Goal: Consume media (video, audio)

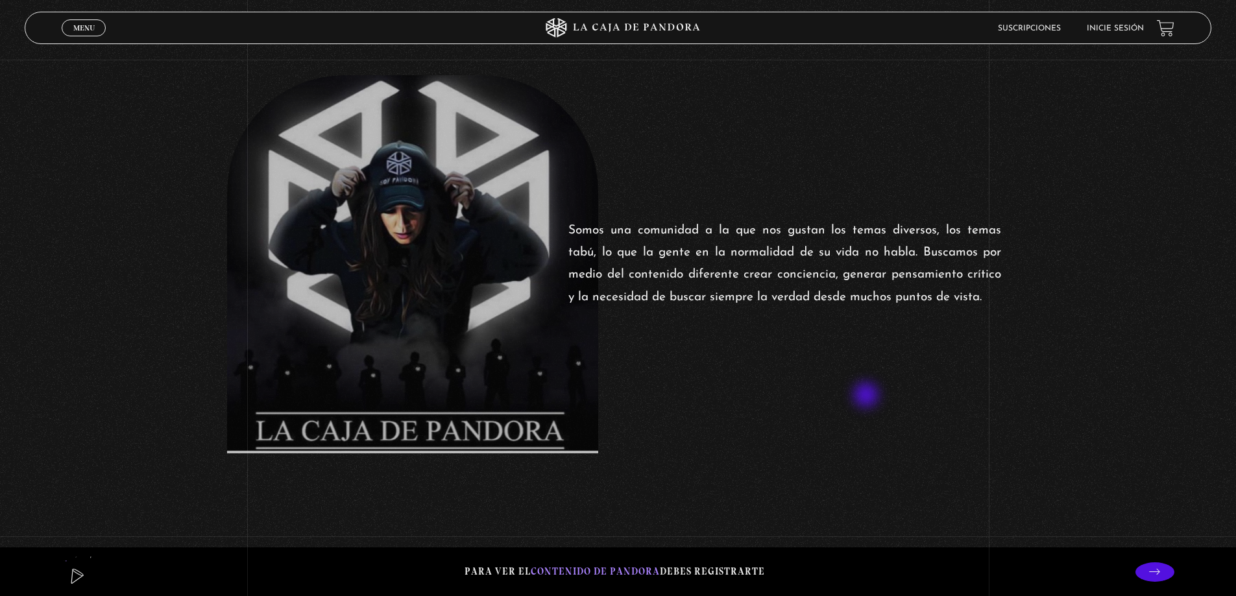
scroll to position [649, 0]
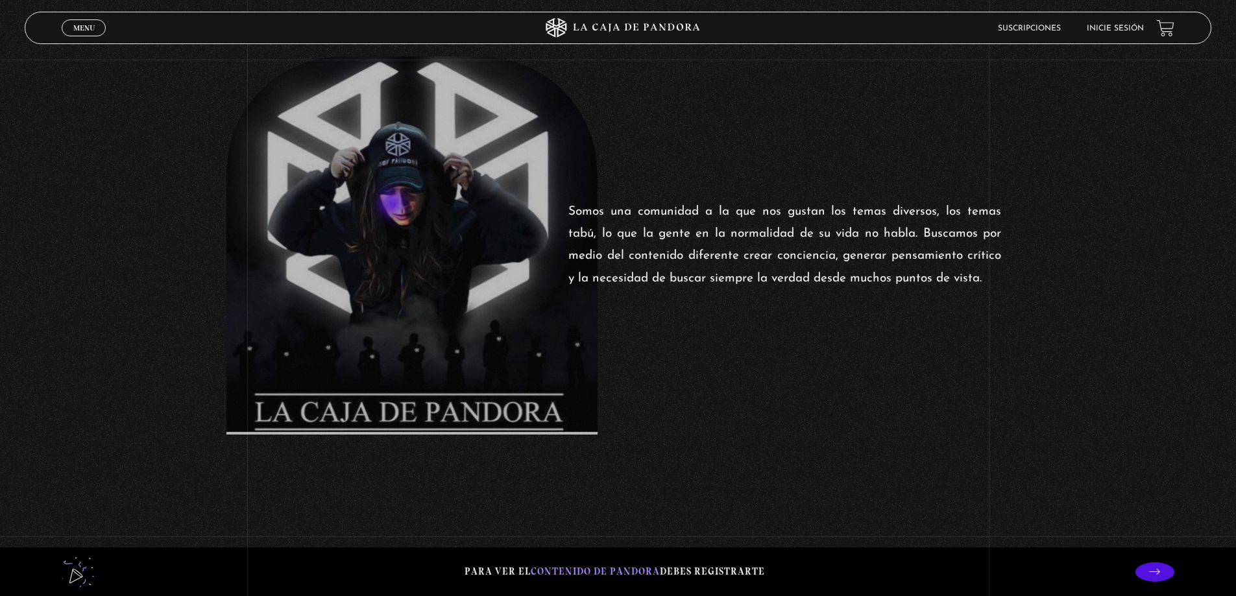
click at [393, 205] on figure at bounding box center [411, 245] width 371 height 378
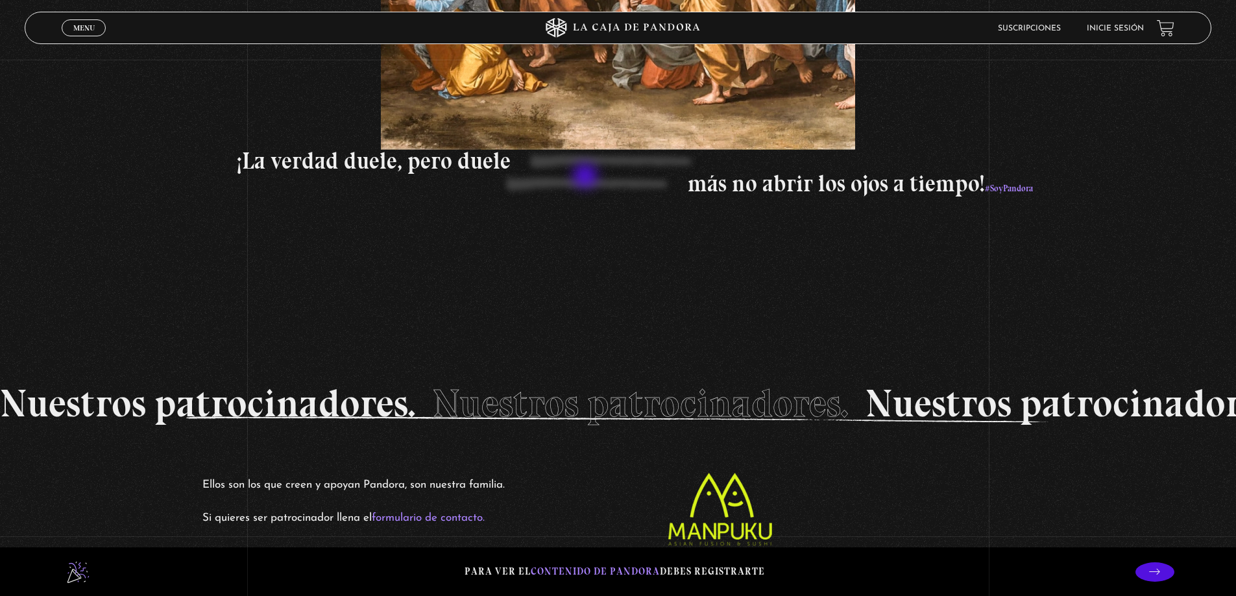
scroll to position [2466, 0]
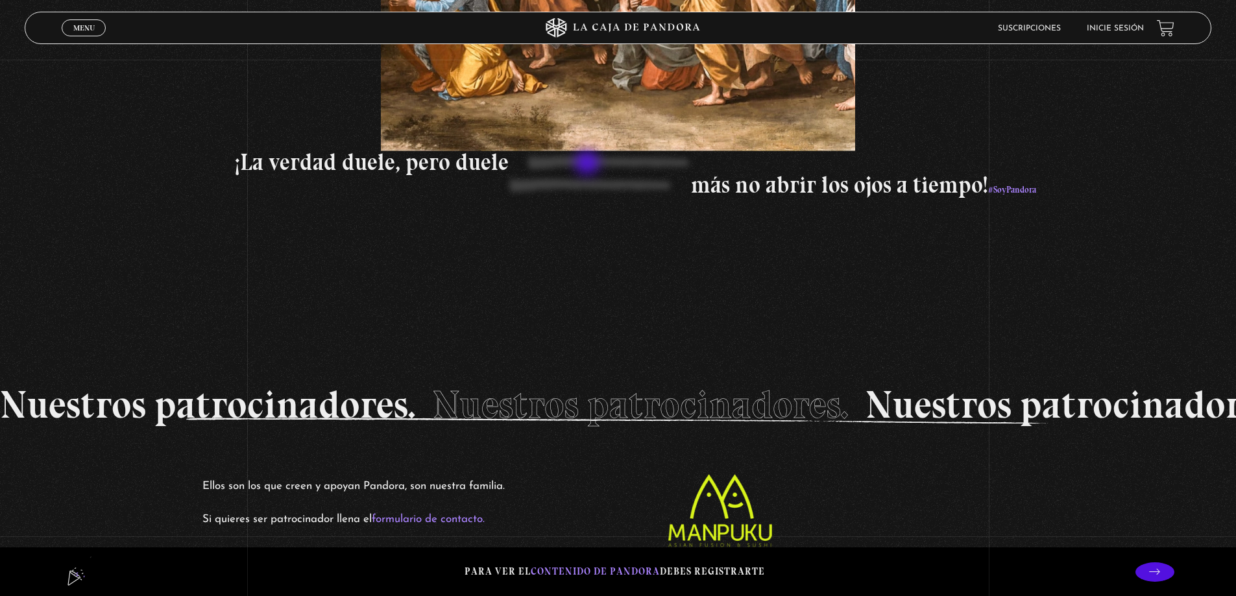
click at [589, 164] on p "¡La verdad duele, pero duele" at bounding box center [812, 162] width 1154 height 23
click at [575, 179] on p "más no abrir los ojos a tiempo! #SoyPandora" at bounding box center [442, 187] width 1187 height 27
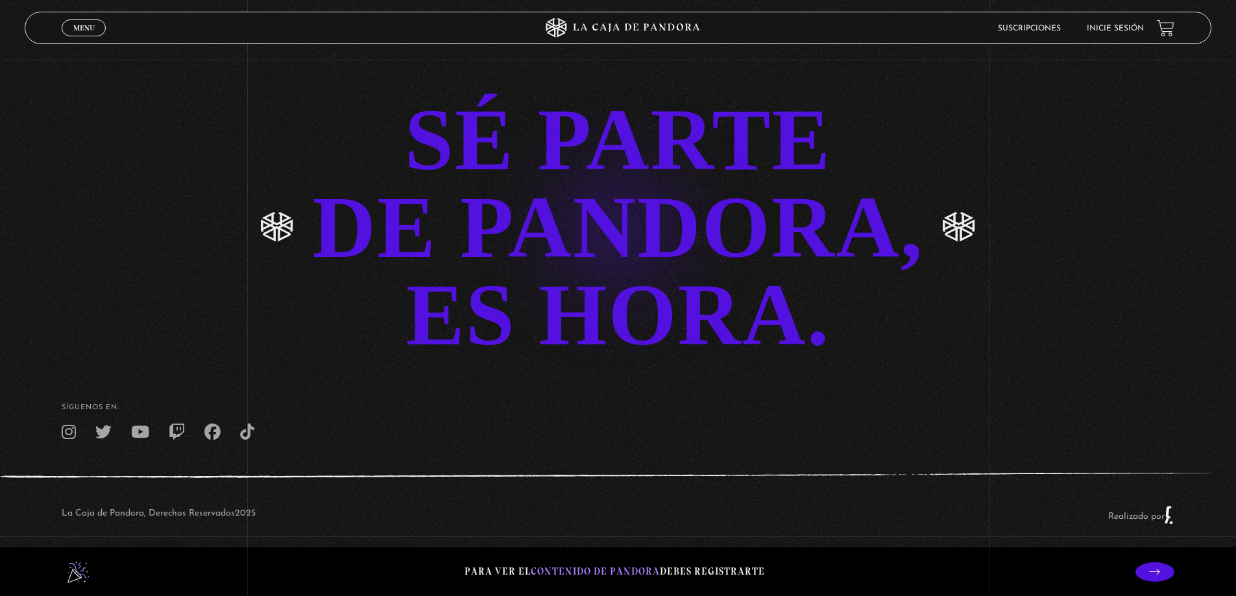
scroll to position [3202, 0]
click at [581, 175] on link "SÉ PARTE DE PANDORA, ES HORA." at bounding box center [618, 227] width 1236 height 263
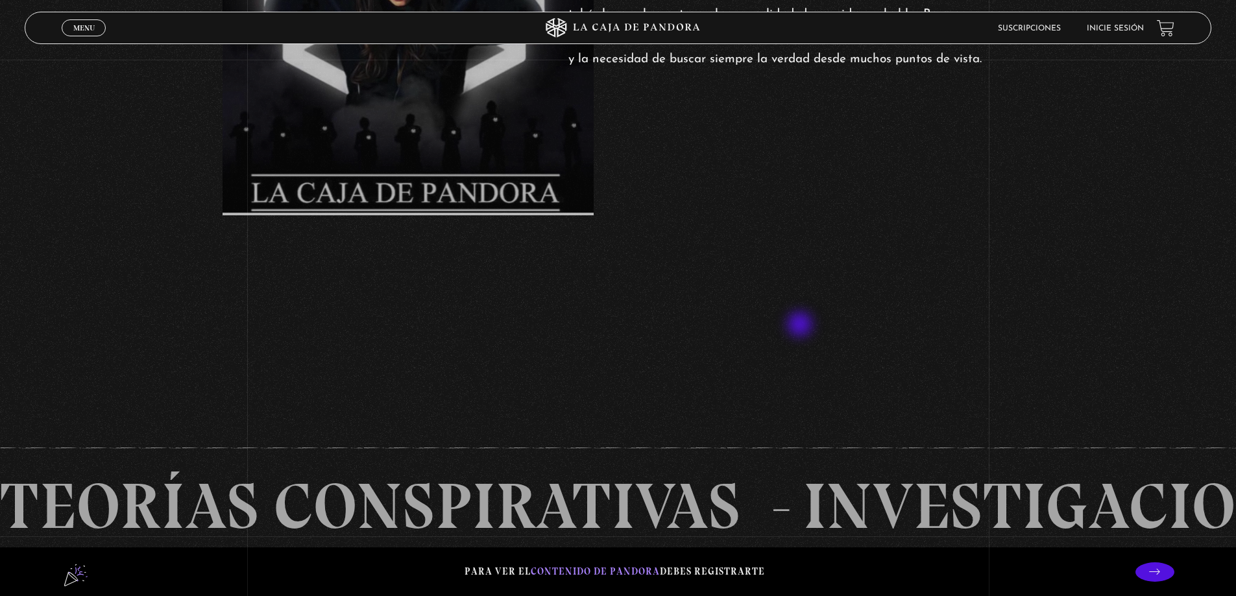
scroll to position [866, 0]
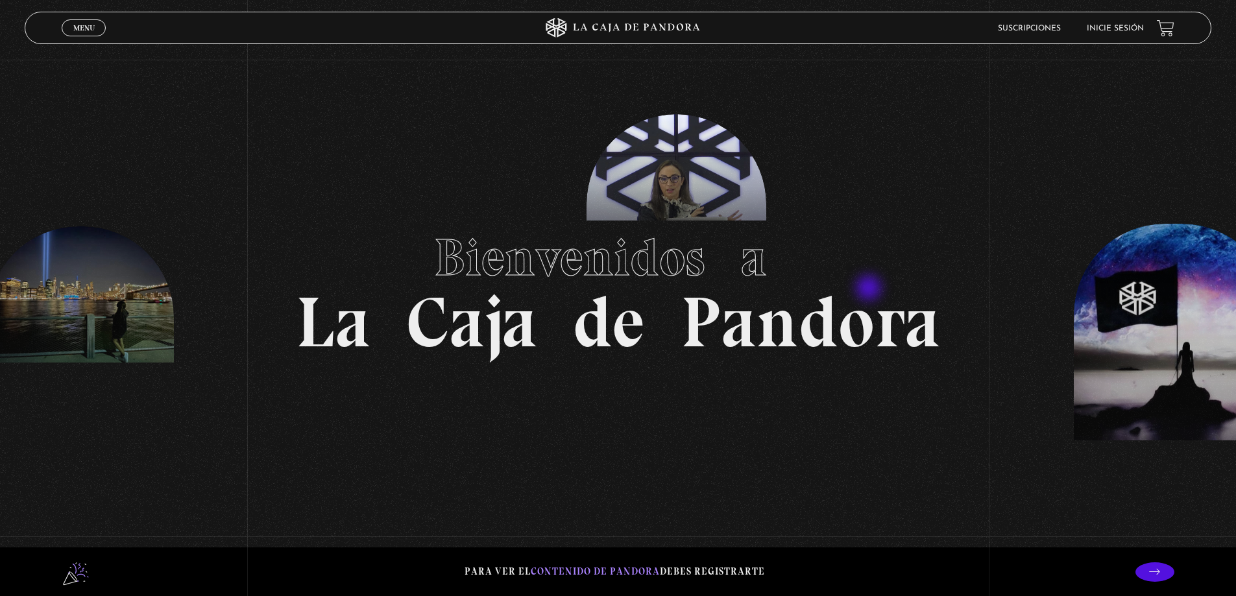
scroll to position [0, 0]
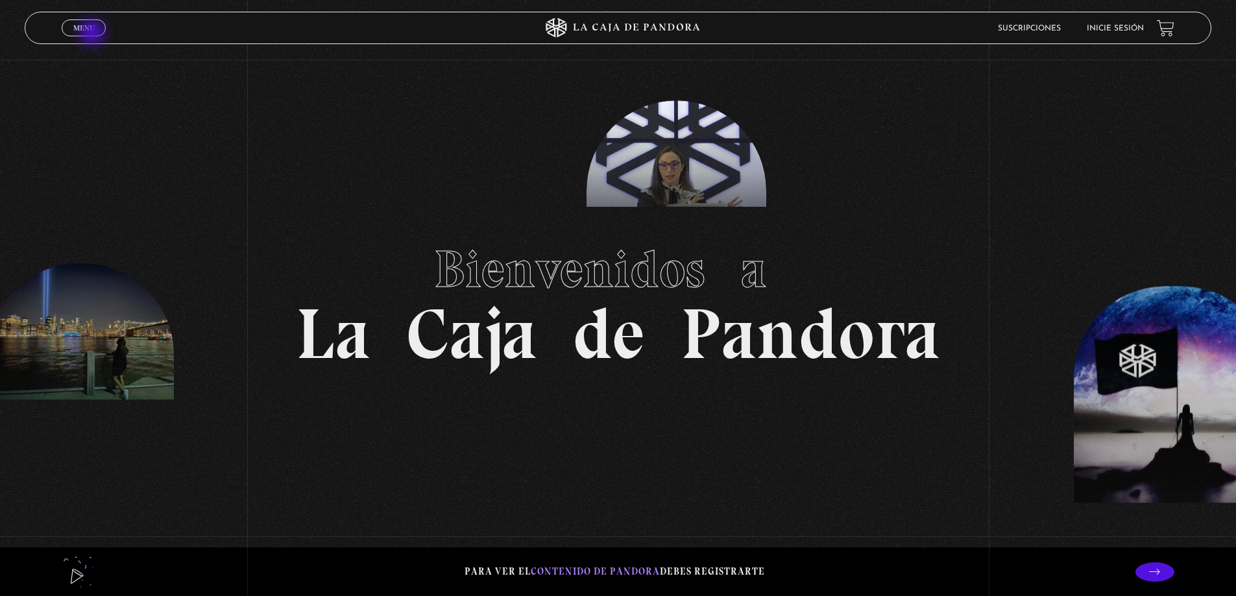
click at [93, 34] on link "Menu Cerrar" at bounding box center [84, 27] width 44 height 17
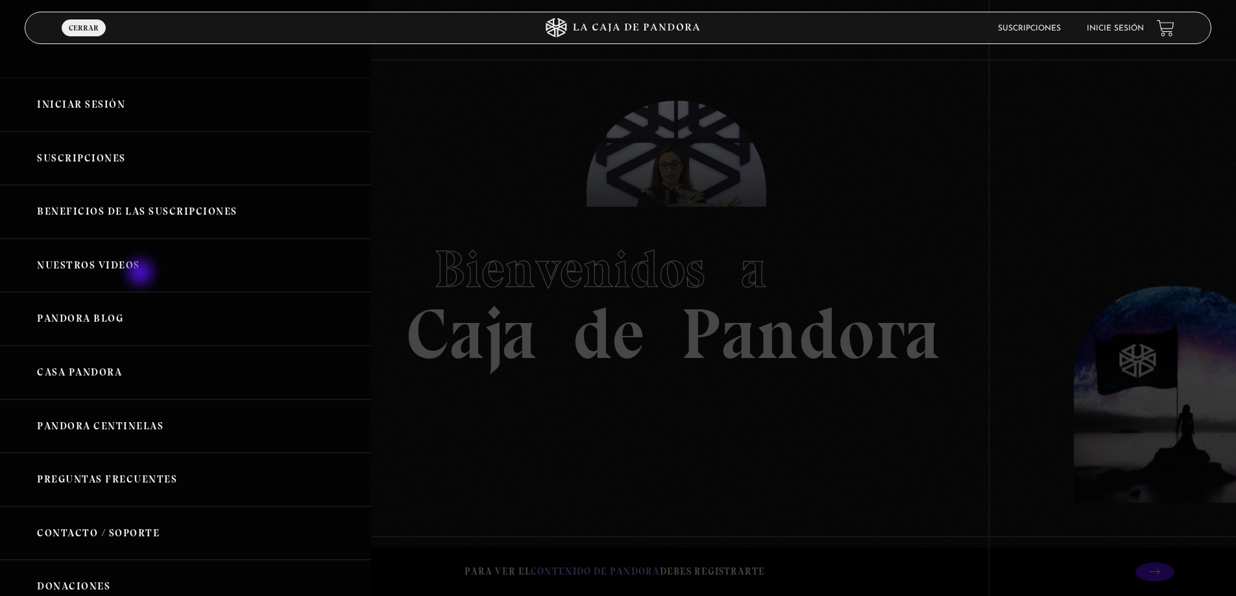
click at [141, 274] on link "Nuestros Videos" at bounding box center [185, 266] width 371 height 54
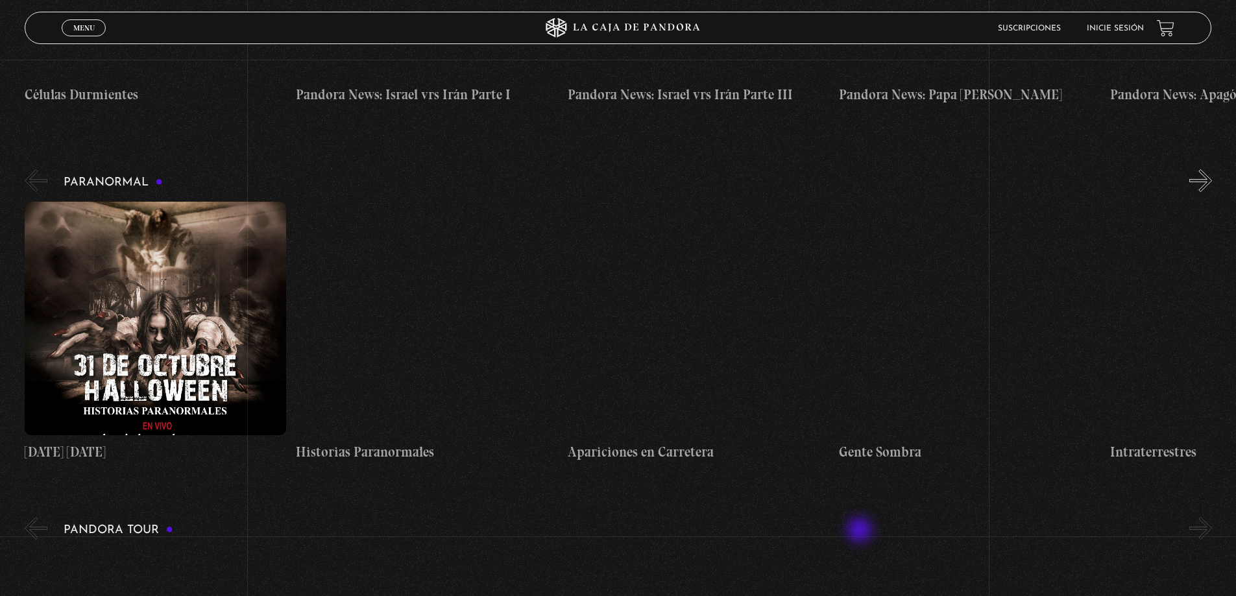
scroll to position [519, 0]
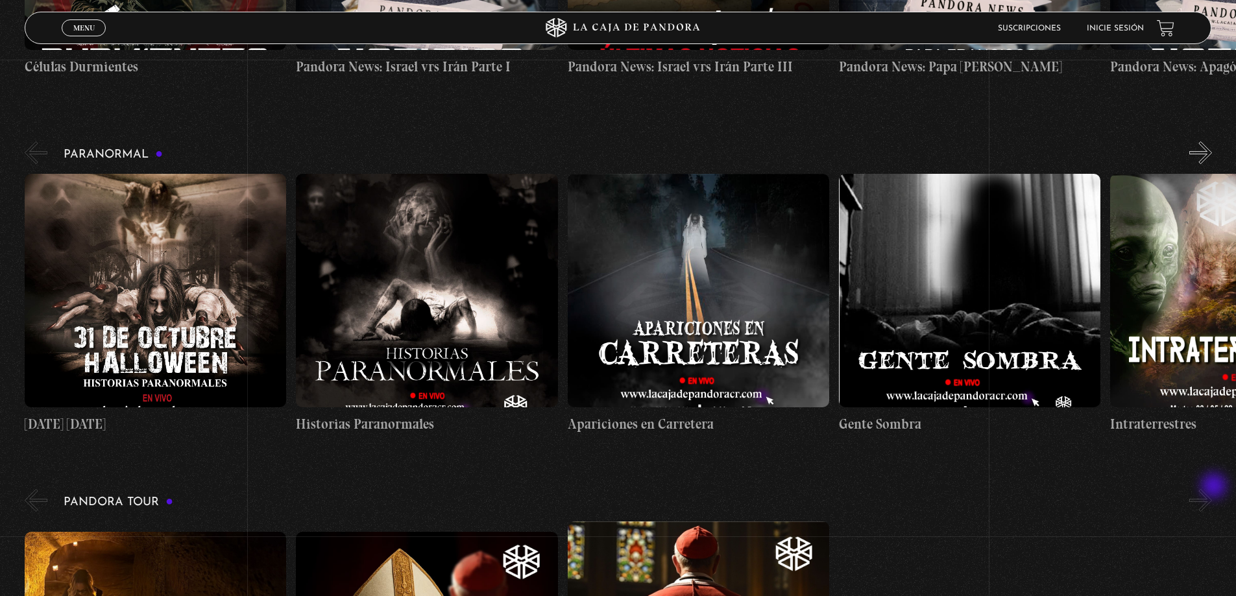
click at [1212, 489] on button "»" at bounding box center [1200, 500] width 23 height 23
click at [1212, 505] on button "»" at bounding box center [1200, 500] width 23 height 23
click at [1205, 147] on button "»" at bounding box center [1200, 152] width 23 height 23
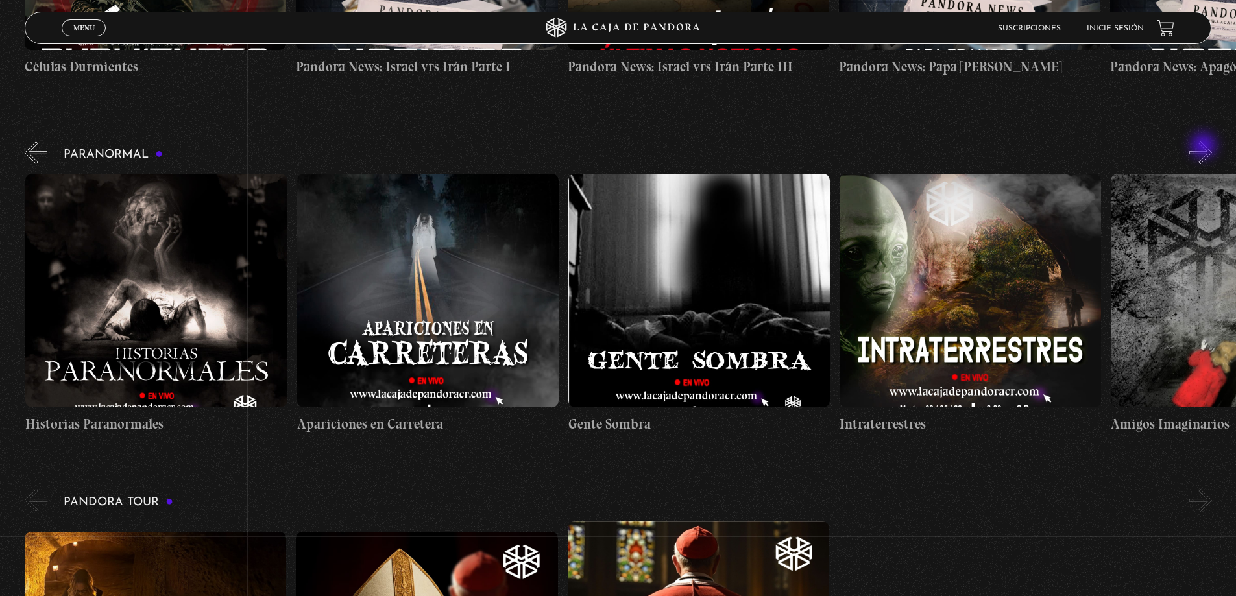
scroll to position [0, 271]
click at [1205, 147] on button "»" at bounding box center [1200, 152] width 23 height 23
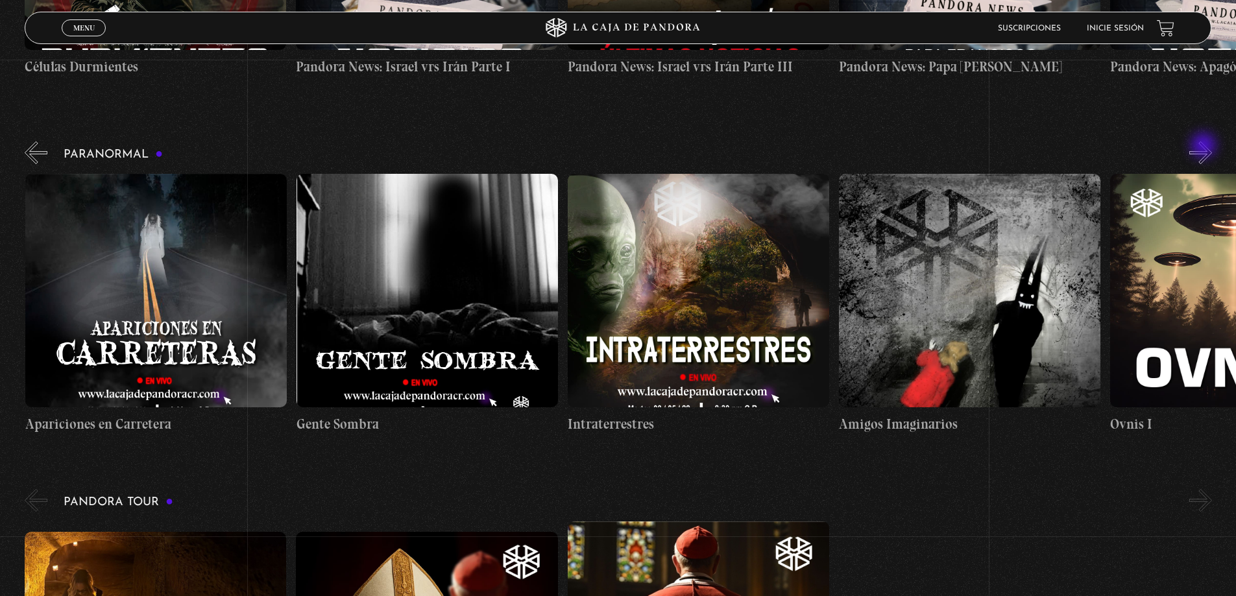
click at [1205, 147] on button "»" at bounding box center [1200, 152] width 23 height 23
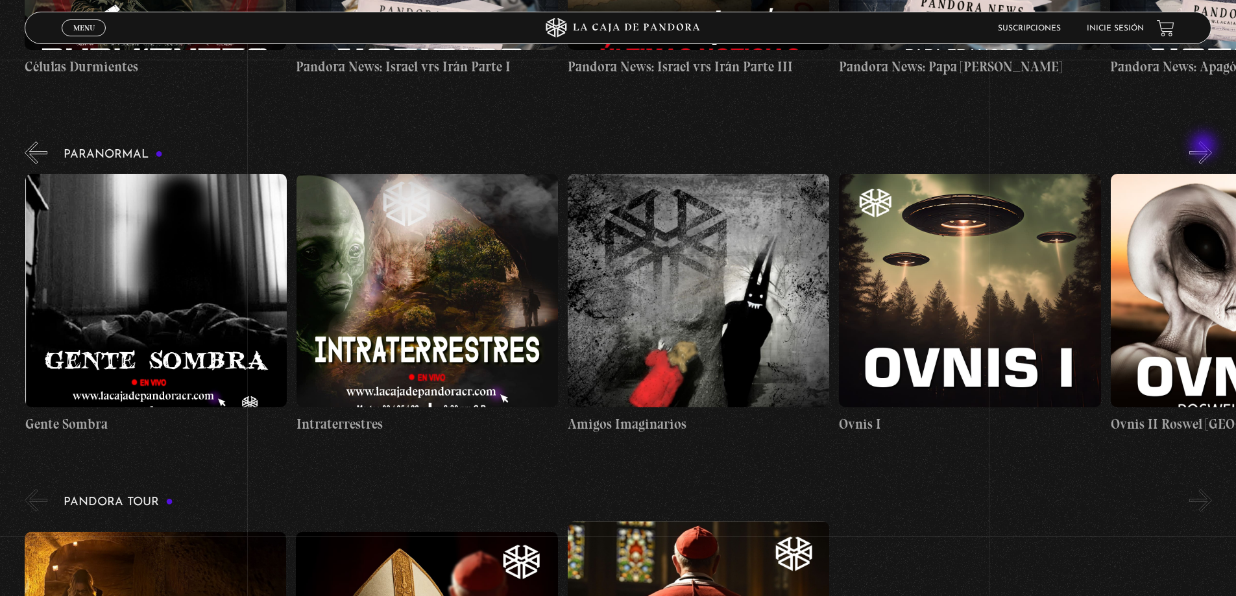
scroll to position [0, 814]
click at [1205, 147] on button "»" at bounding box center [1200, 152] width 23 height 23
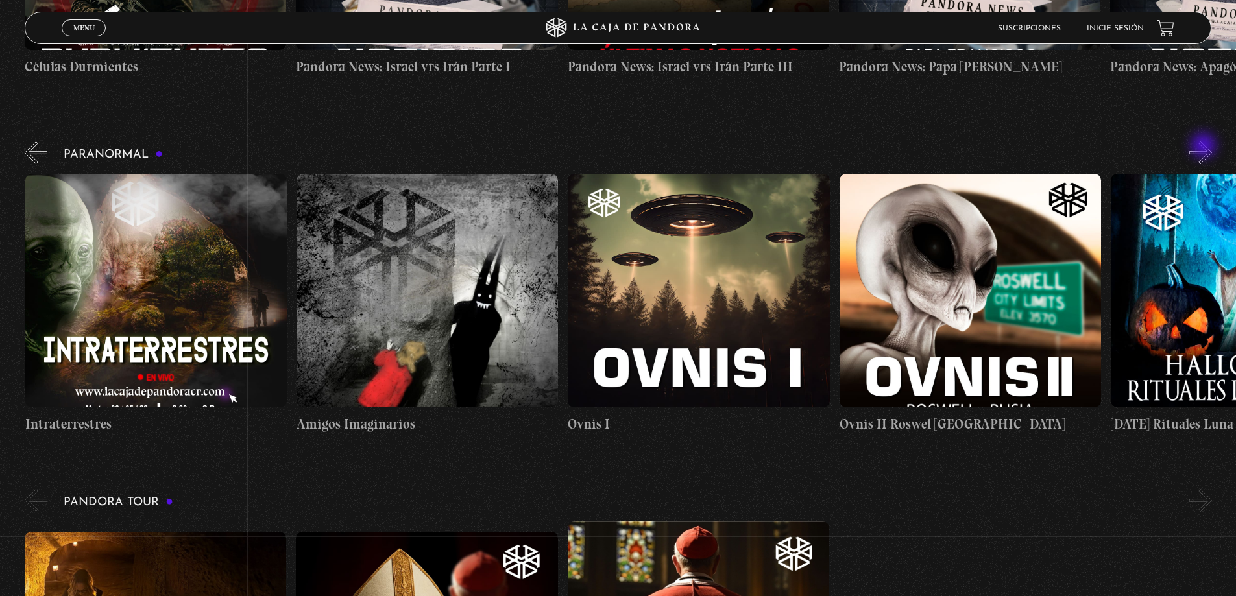
click at [1205, 147] on button "»" at bounding box center [1200, 152] width 23 height 23
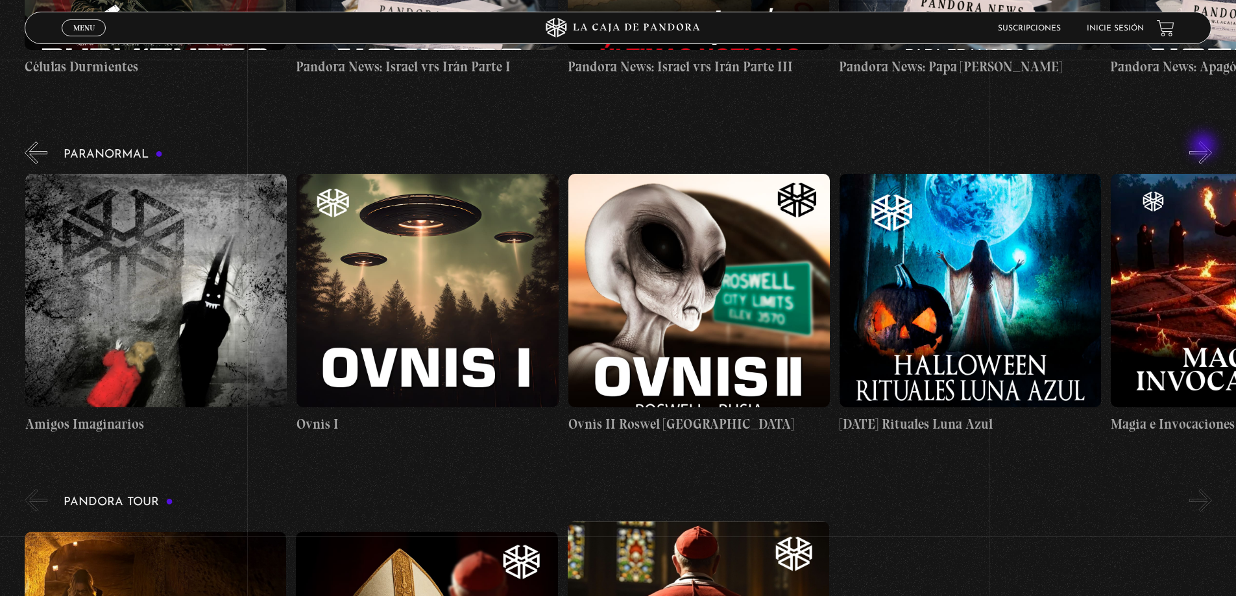
click at [1205, 147] on button "»" at bounding box center [1200, 152] width 23 height 23
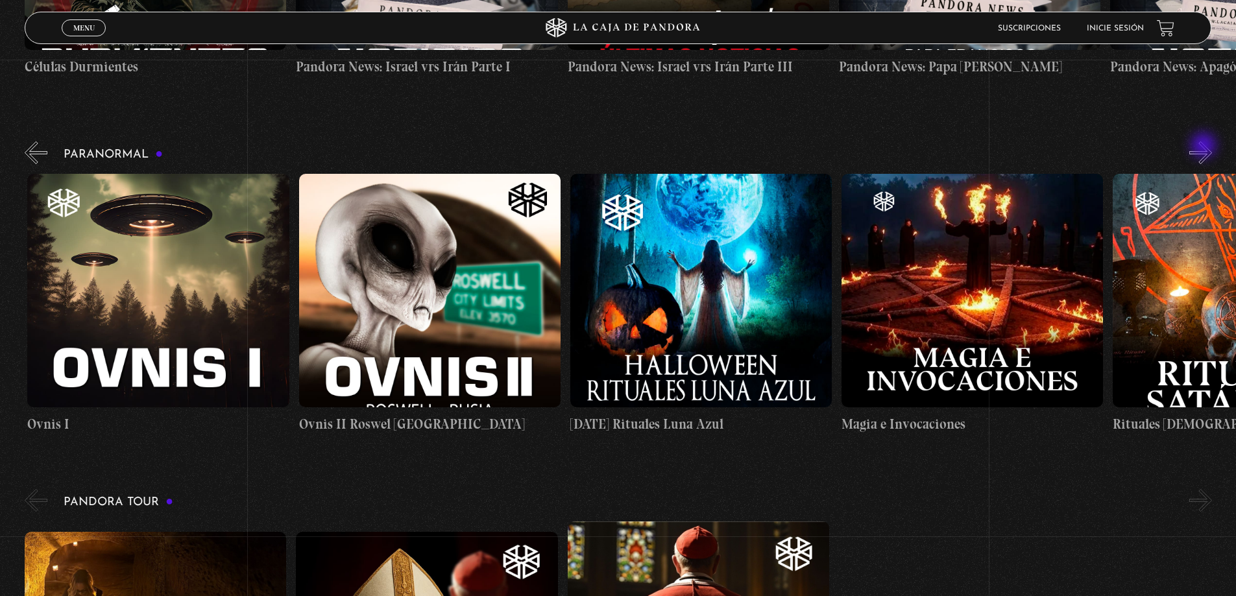
click at [1205, 147] on button "»" at bounding box center [1200, 152] width 23 height 23
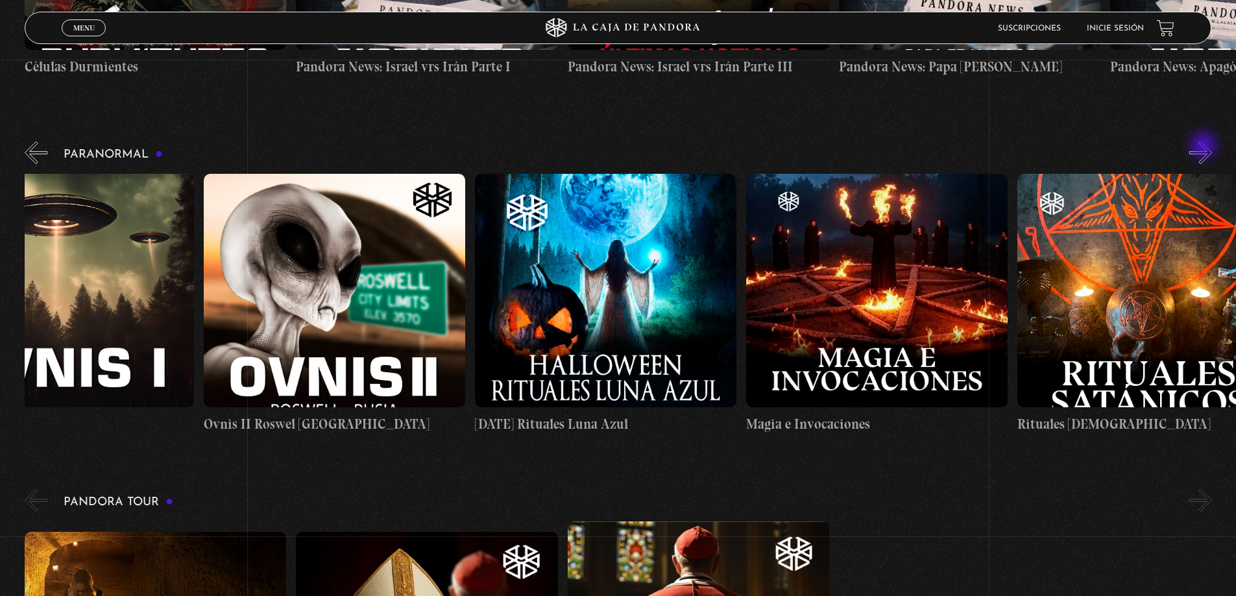
scroll to position [0, 1764]
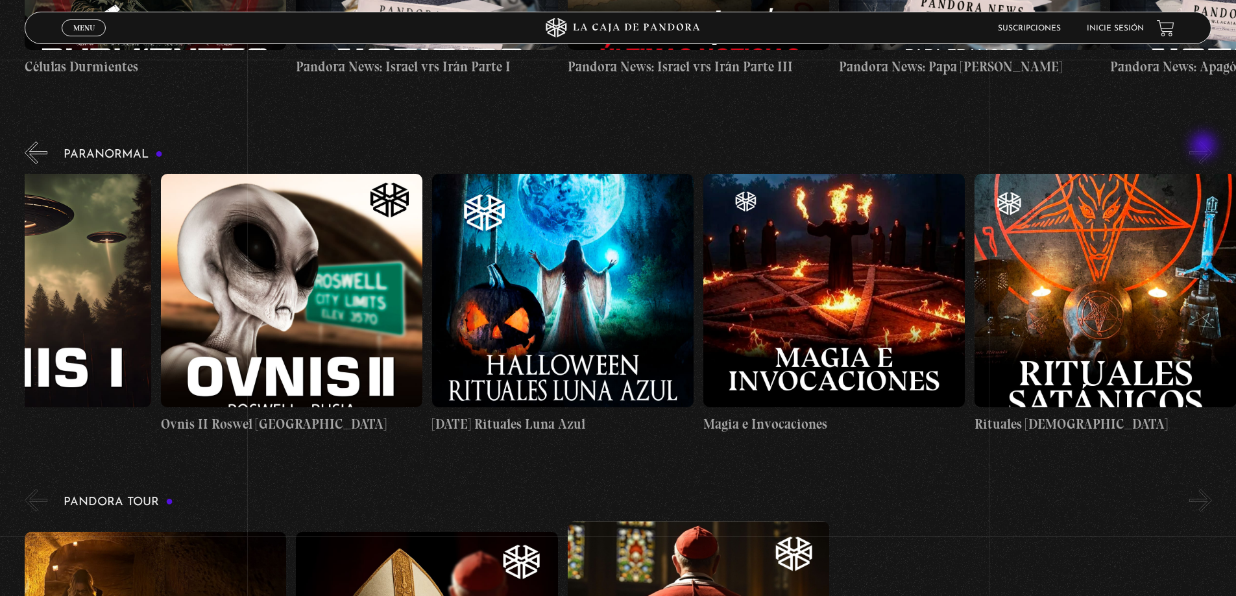
click at [1205, 147] on button "»" at bounding box center [1200, 152] width 23 height 23
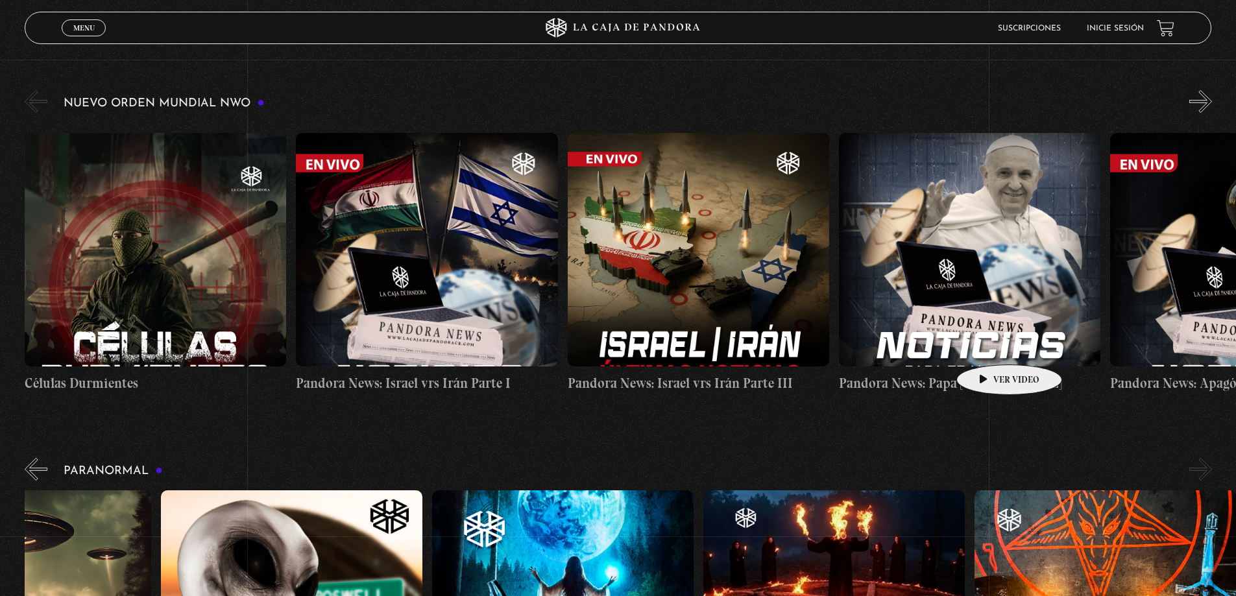
scroll to position [195, 0]
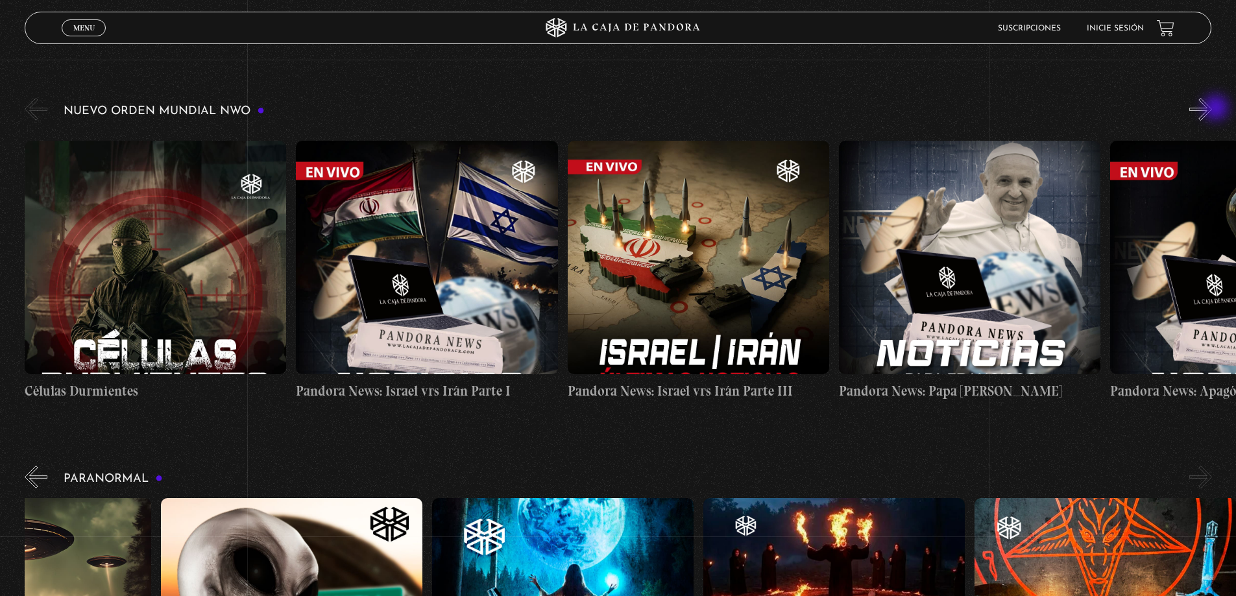
click at [1212, 111] on button "»" at bounding box center [1200, 109] width 23 height 23
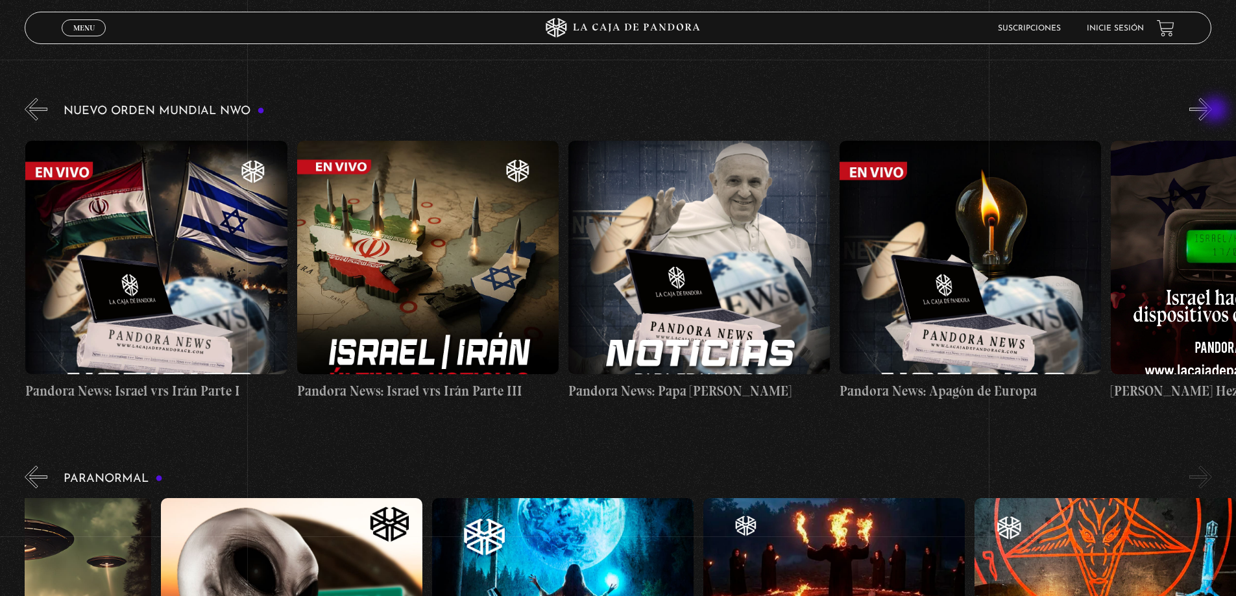
click at [1212, 111] on button "»" at bounding box center [1200, 109] width 23 height 23
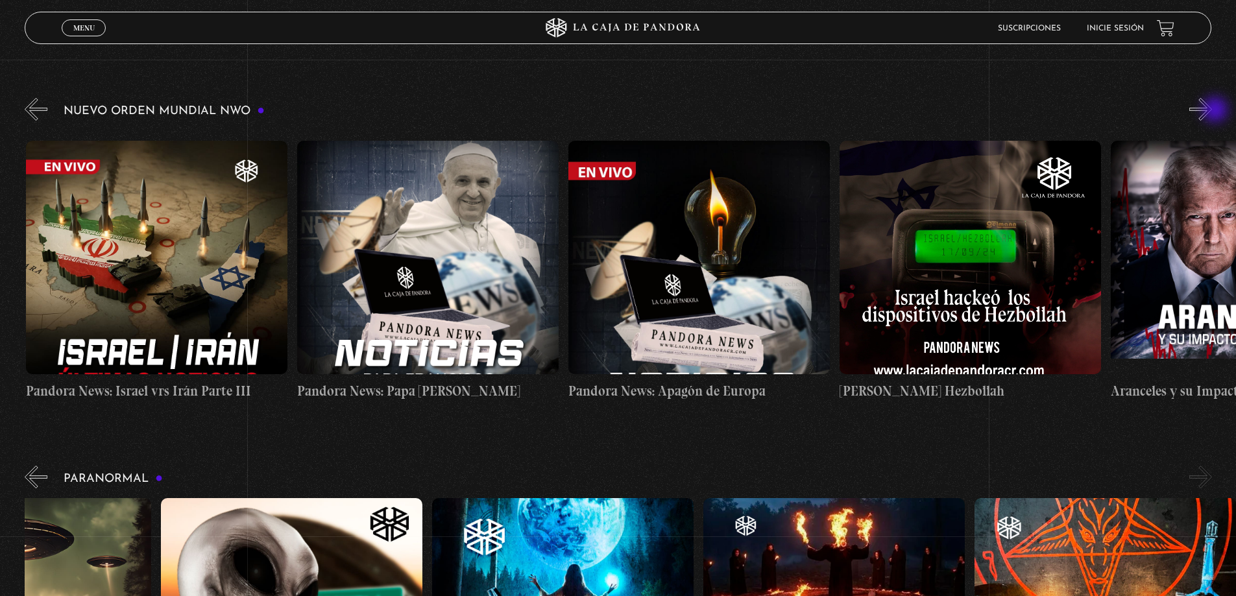
scroll to position [0, 542]
click at [1212, 111] on button "»" at bounding box center [1200, 109] width 23 height 23
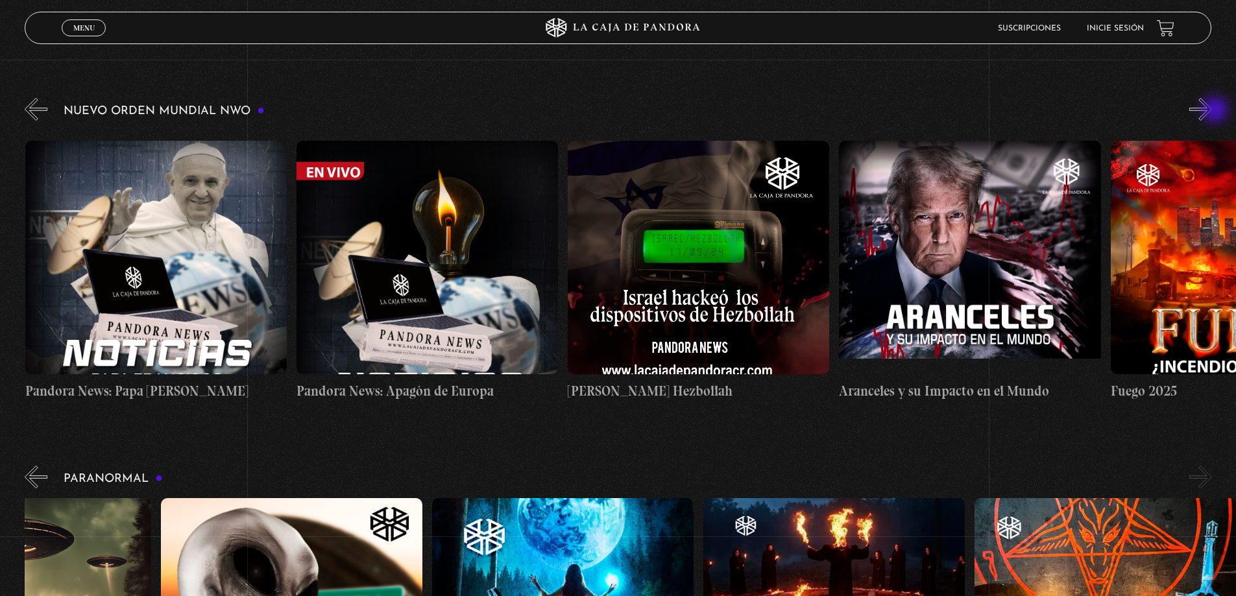
scroll to position [0, 814]
click at [1212, 111] on button "»" at bounding box center [1200, 109] width 23 height 23
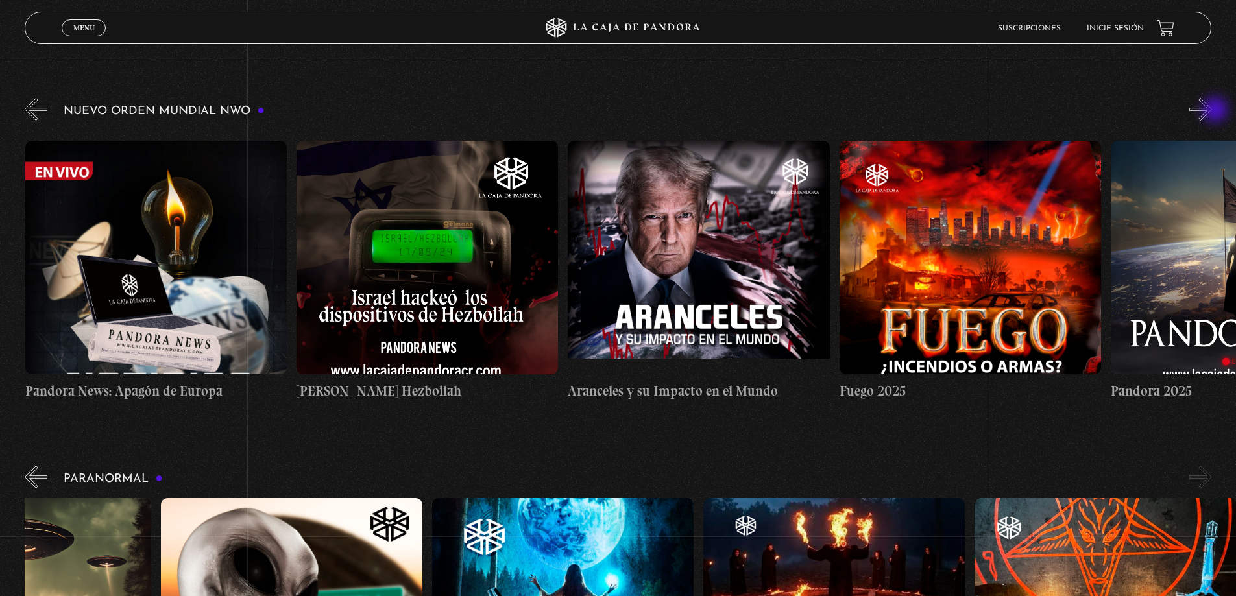
scroll to position [0, 1086]
click at [1212, 110] on button "»" at bounding box center [1200, 109] width 23 height 23
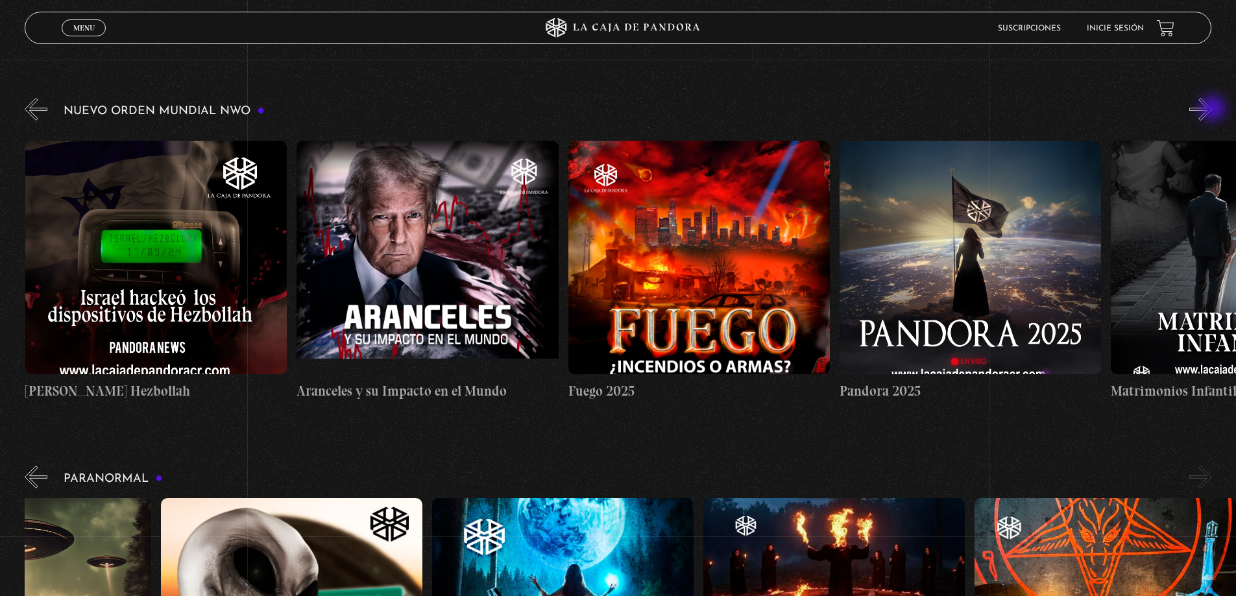
scroll to position [0, 1357]
click at [1212, 110] on button "»" at bounding box center [1200, 109] width 23 height 23
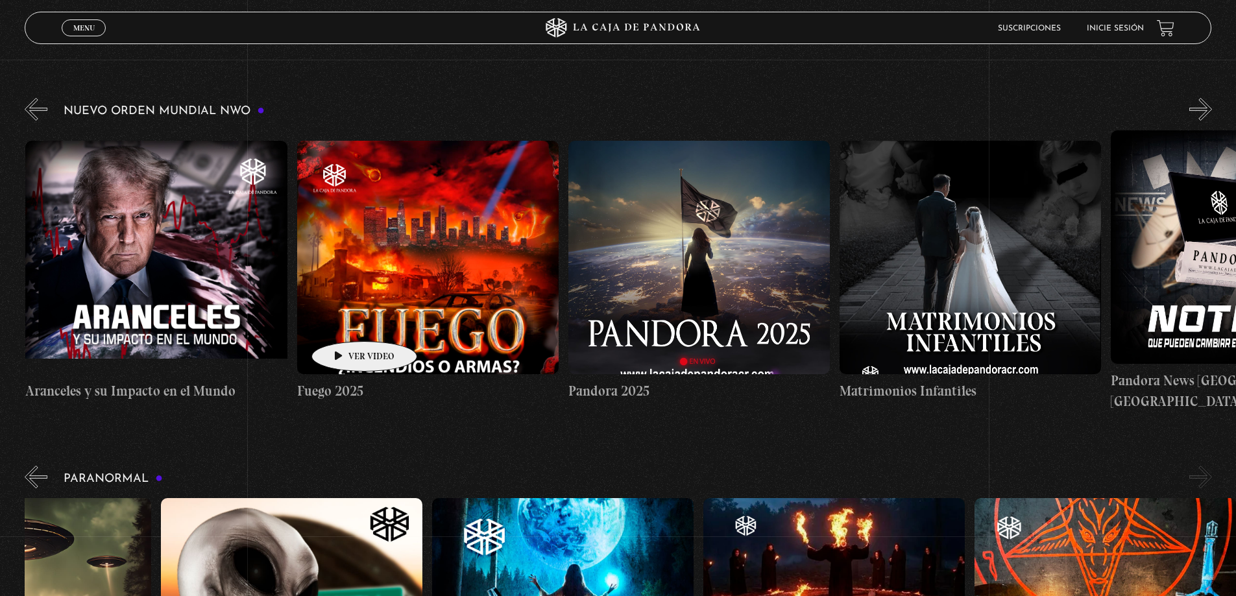
scroll to position [0, 1628]
click at [418, 247] on figure at bounding box center [427, 258] width 261 height 234
